Goal: Transaction & Acquisition: Purchase product/service

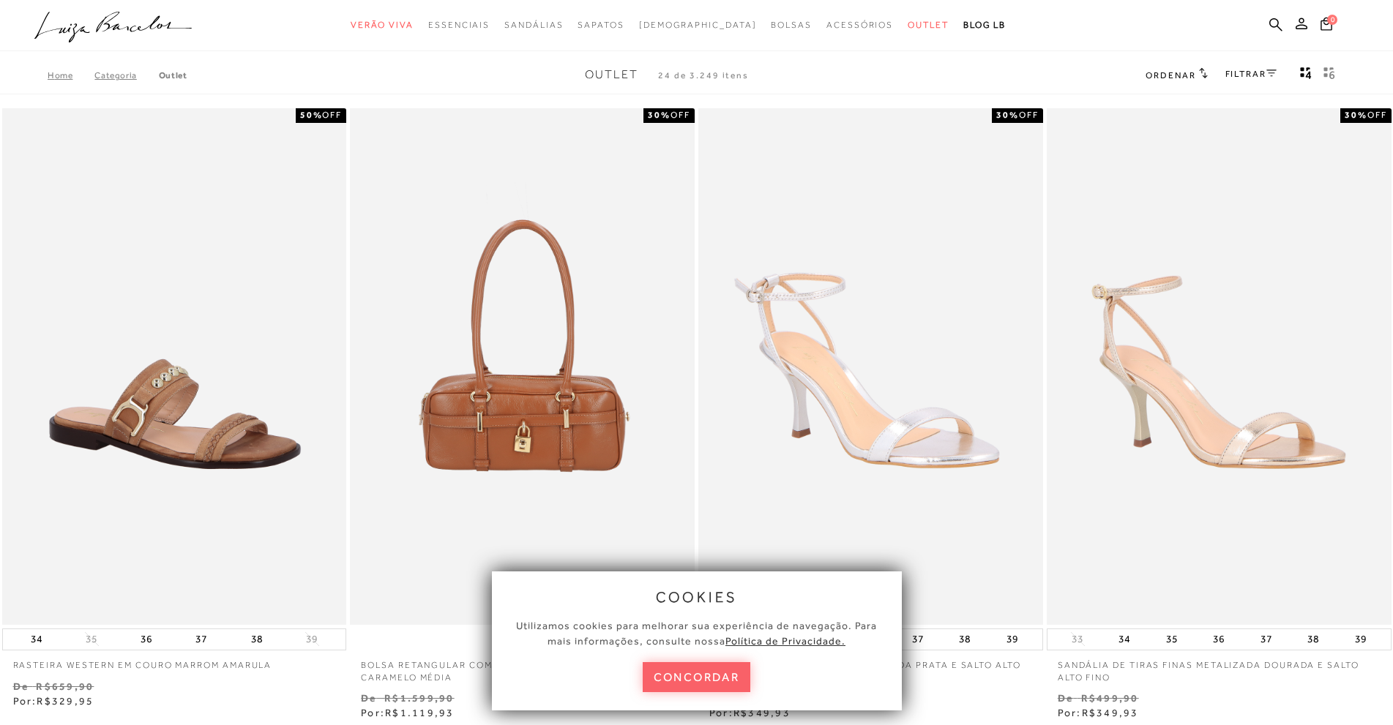
click at [1266, 21] on ul ".a{fill-rule:evenodd;} Verão Viva Em alta Favoritos das Influenciadoras Apostas…" at bounding box center [685, 25] width 1302 height 27
click at [1272, 22] on icon at bounding box center [1275, 25] width 13 height 14
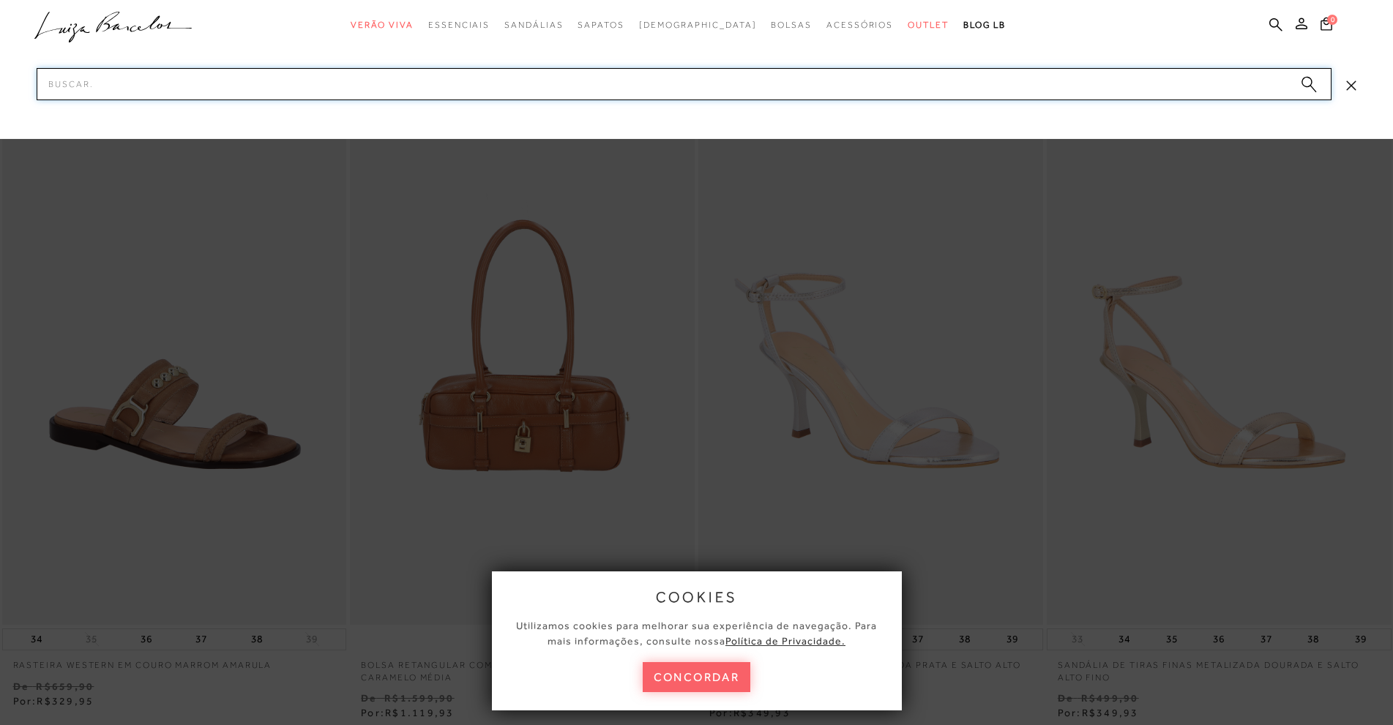
paste input "Mule com salto alto flare em camurça café e detalhe no dedo"
type input "Mule com salto alto flare em camurça café e detalhe no dedo"
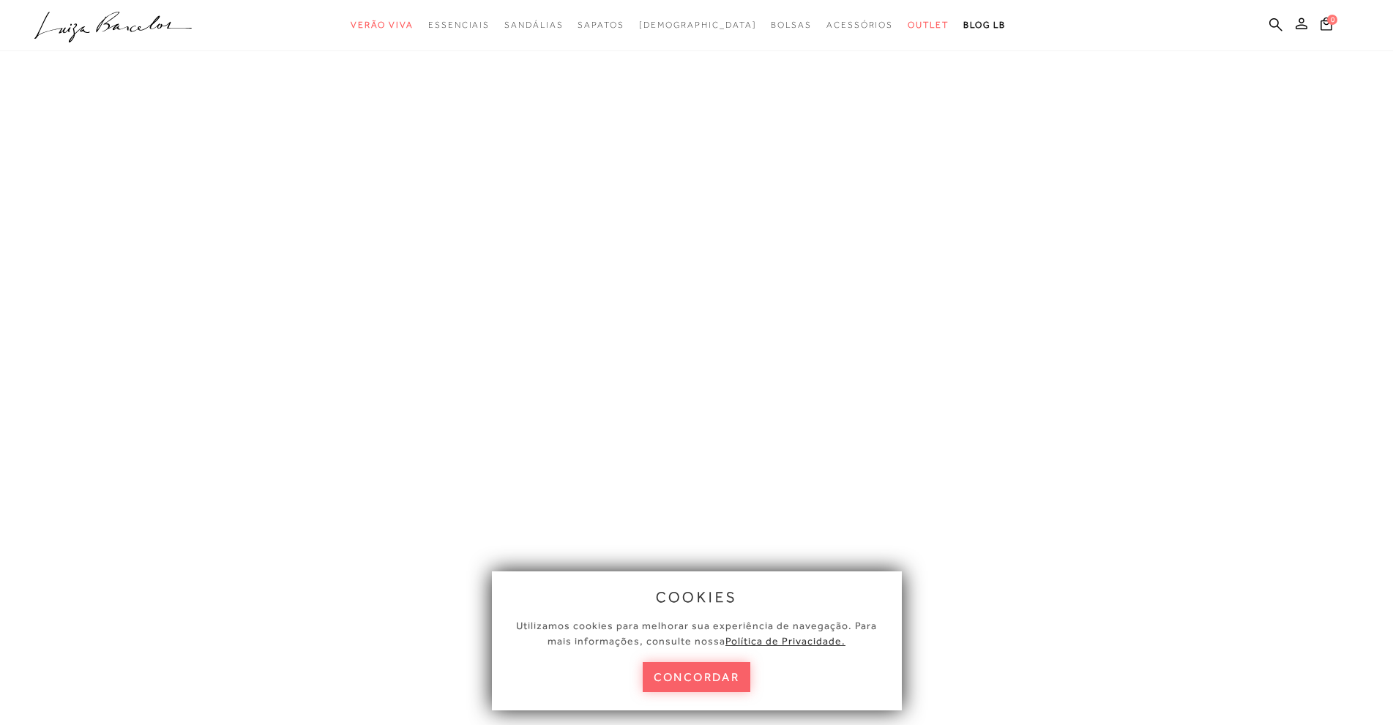
click at [735, 682] on button "concordar" at bounding box center [697, 677] width 108 height 30
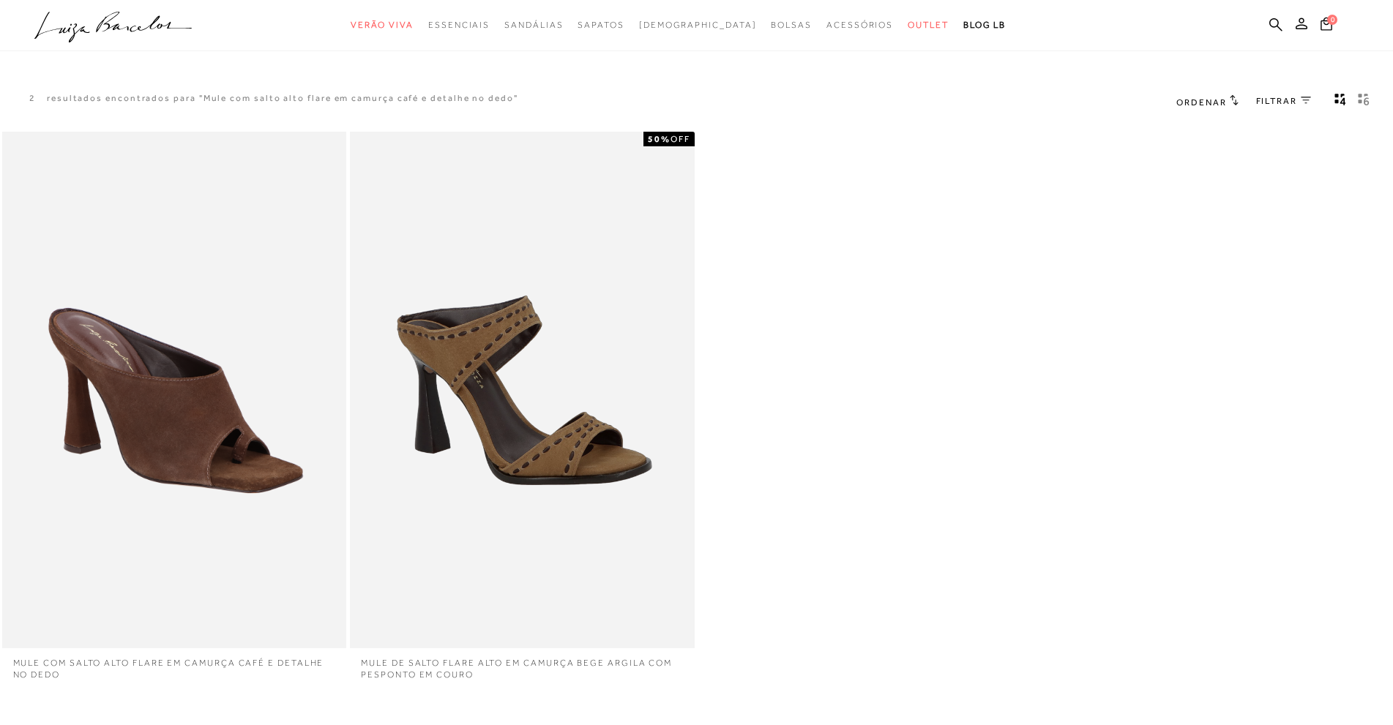
scroll to position [73, 0]
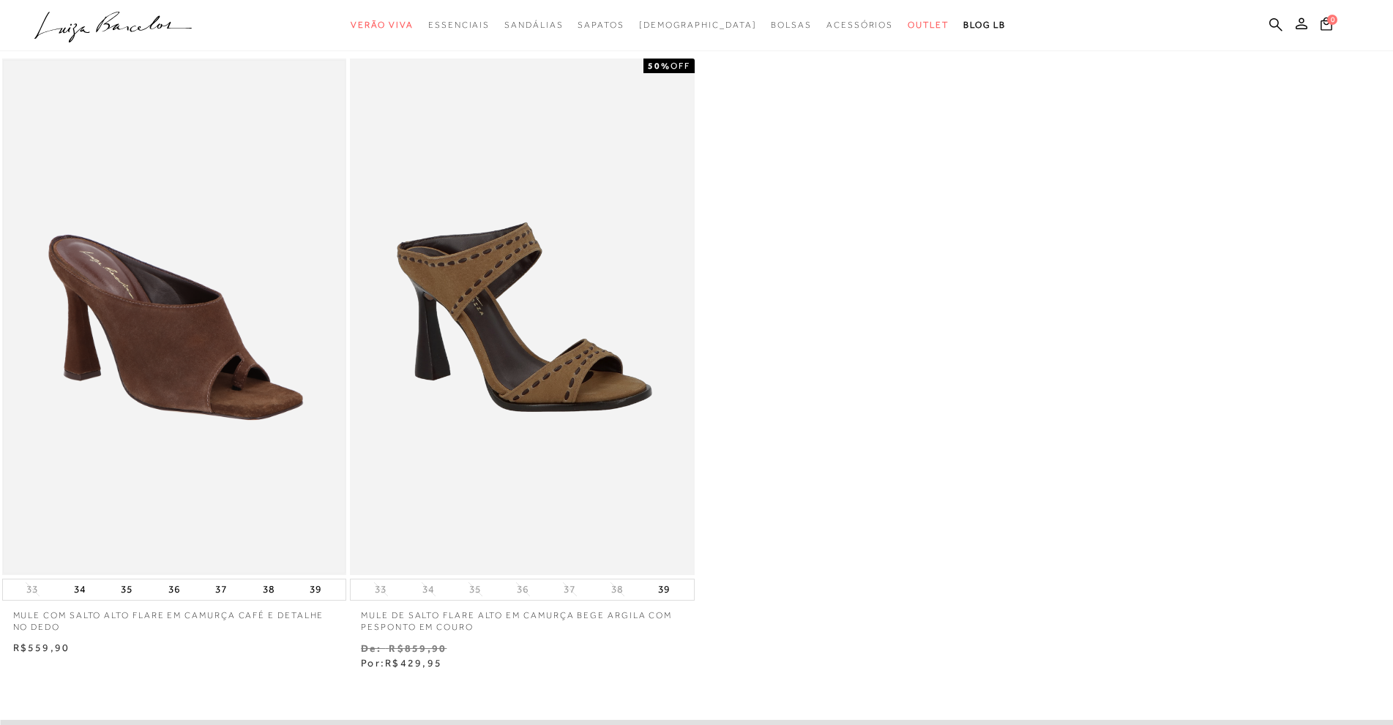
click at [272, 311] on img at bounding box center [175, 317] width 342 height 512
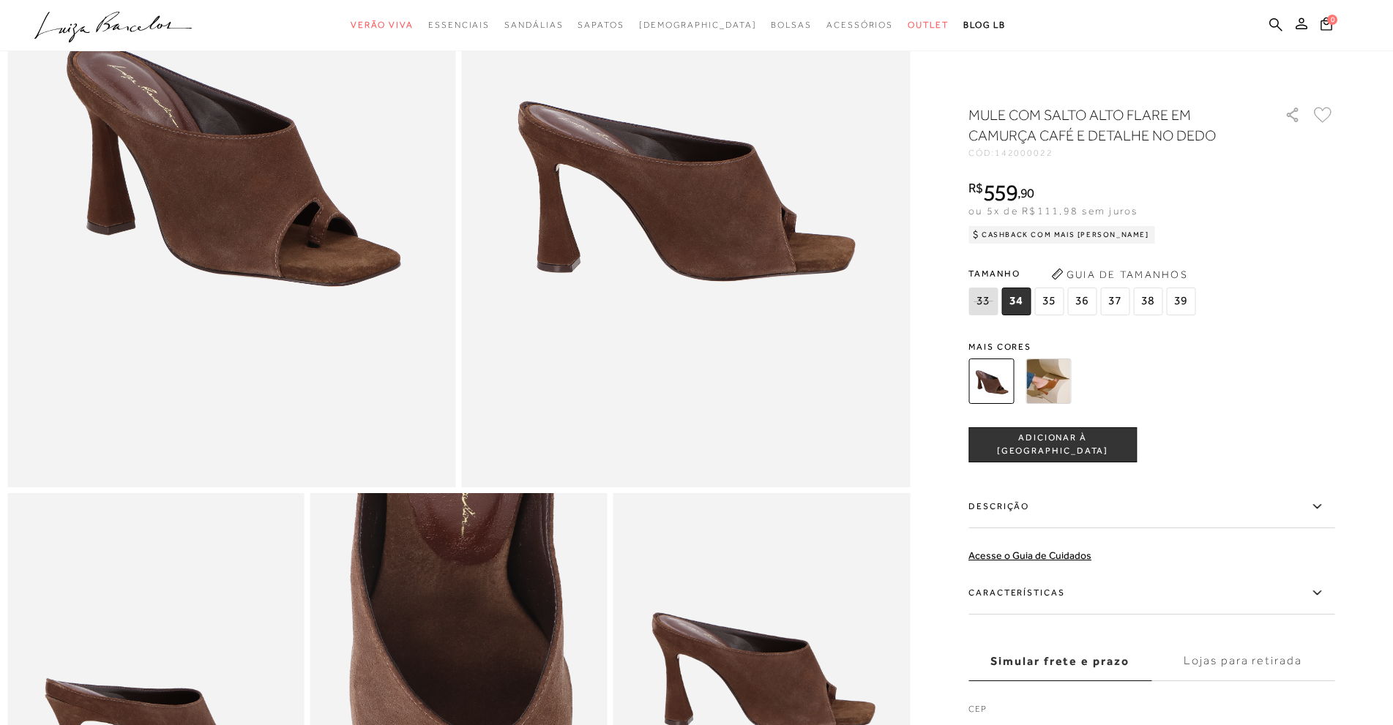
scroll to position [293, 0]
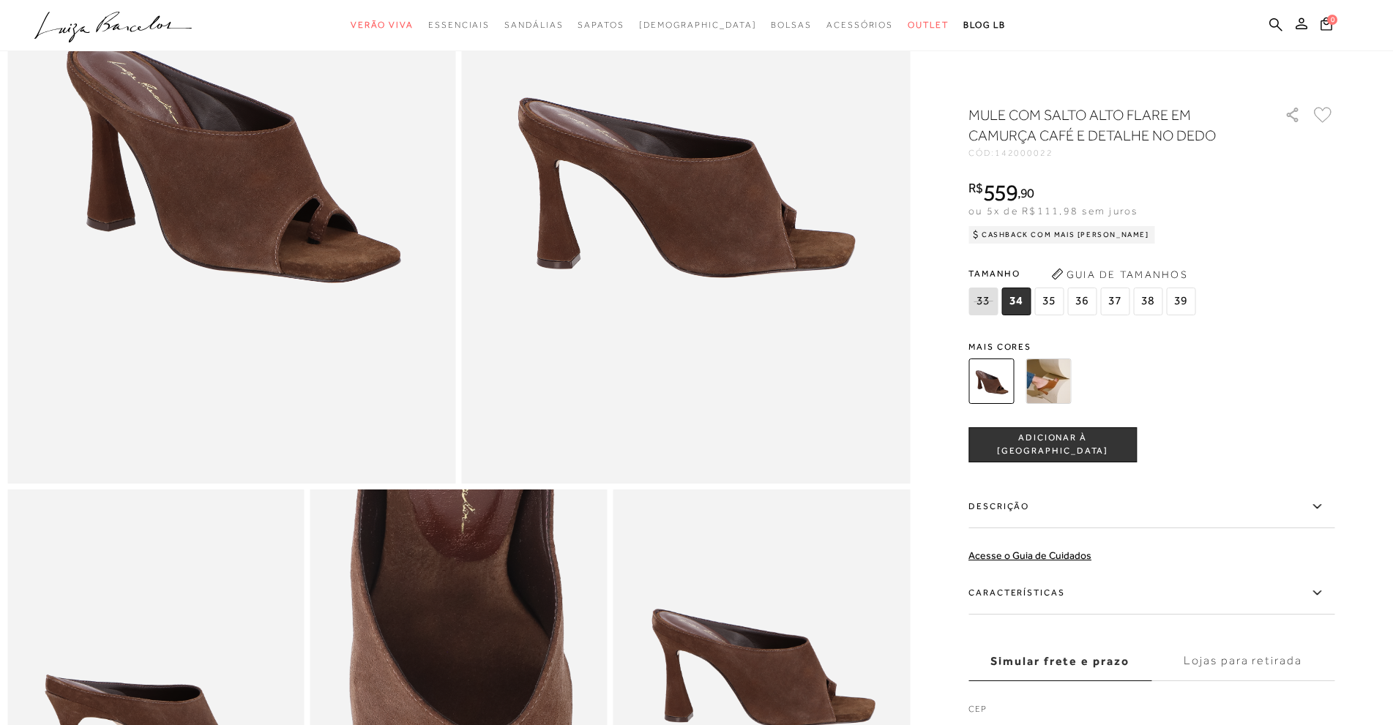
click at [1022, 510] on label "Descrição" at bounding box center [1151, 507] width 366 height 42
click at [0, 0] on input "Descrição" at bounding box center [0, 0] width 0 height 0
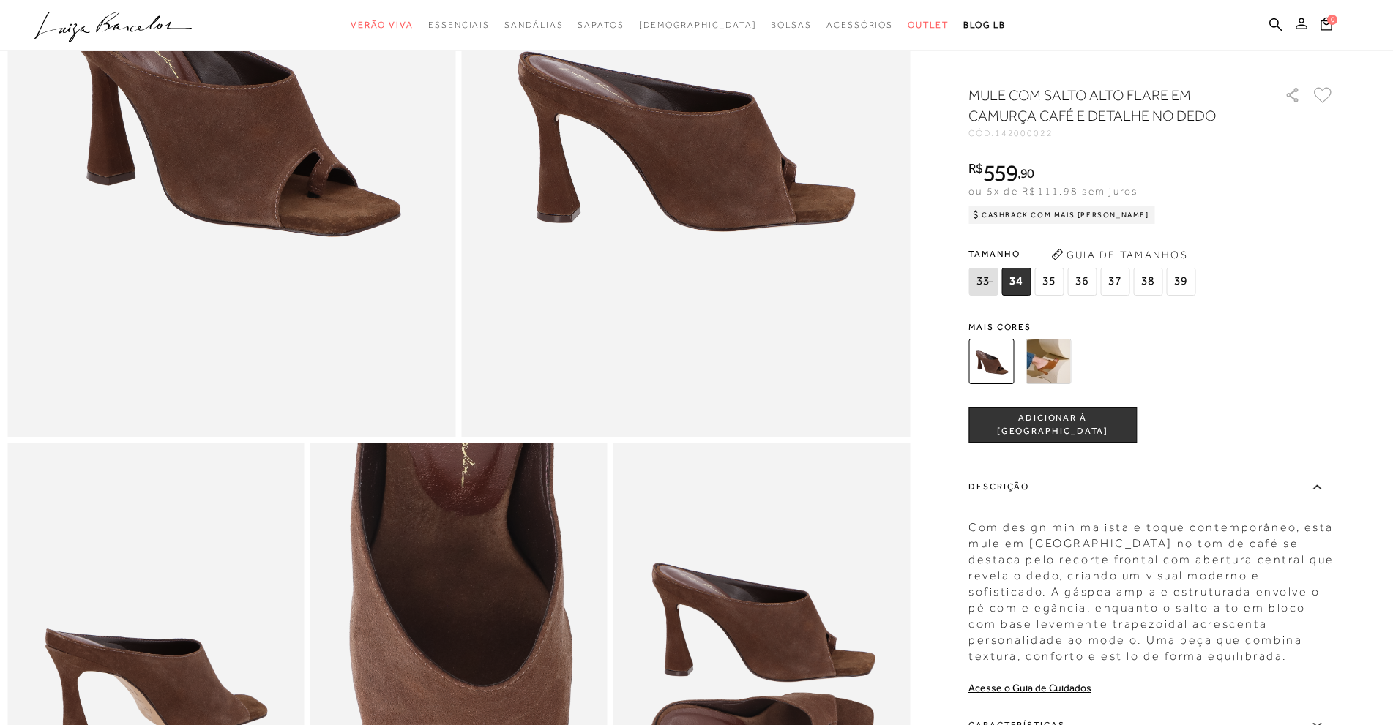
scroll to position [439, 0]
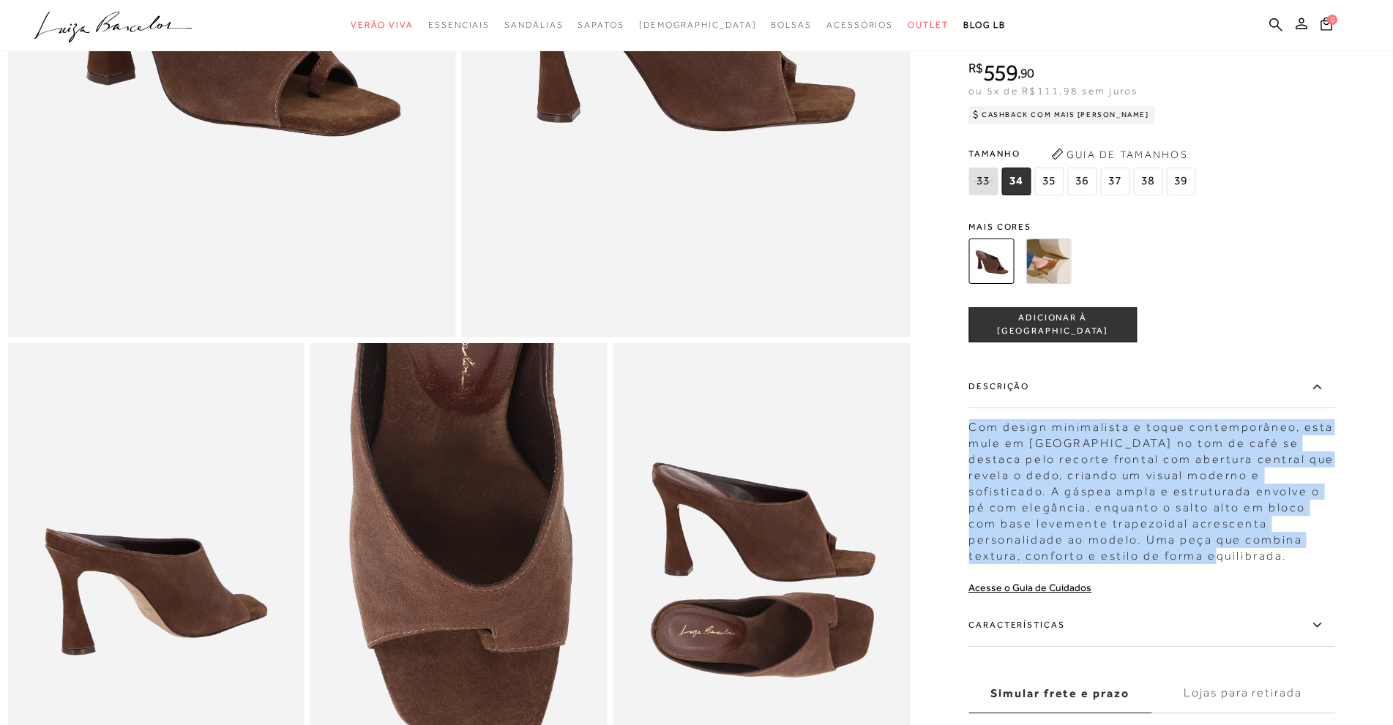
drag, startPoint x: 1153, startPoint y: 579, endPoint x: 977, endPoint y: 438, distance: 225.6
click at [977, 438] on div "Com design minimalista e toque contemporâneo, esta mule em [GEOGRAPHIC_DATA] no…" at bounding box center [1151, 488] width 366 height 152
copy div "Com design minimalista e toque contemporâneo, esta mule em [GEOGRAPHIC_DATA] no…"
